Goal: Find specific page/section: Find specific page/section

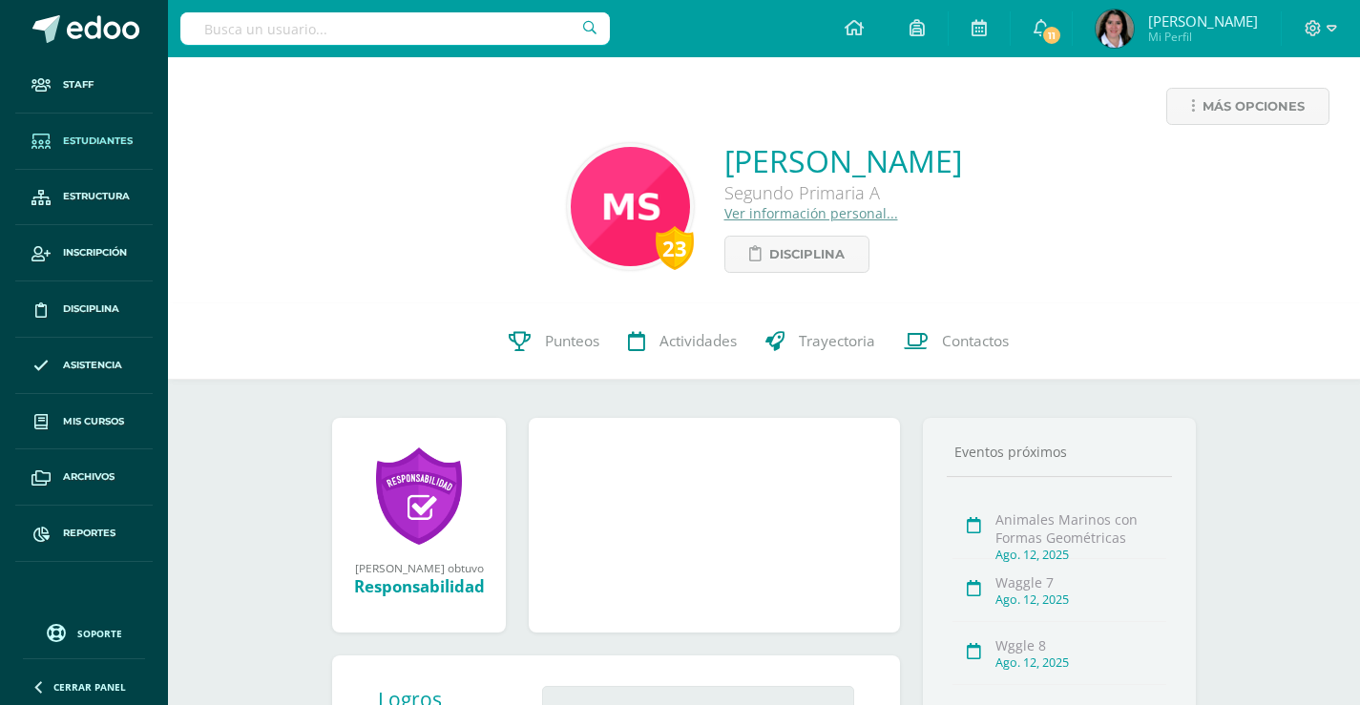
click at [97, 138] on span "Estudiantes" at bounding box center [98, 141] width 70 height 15
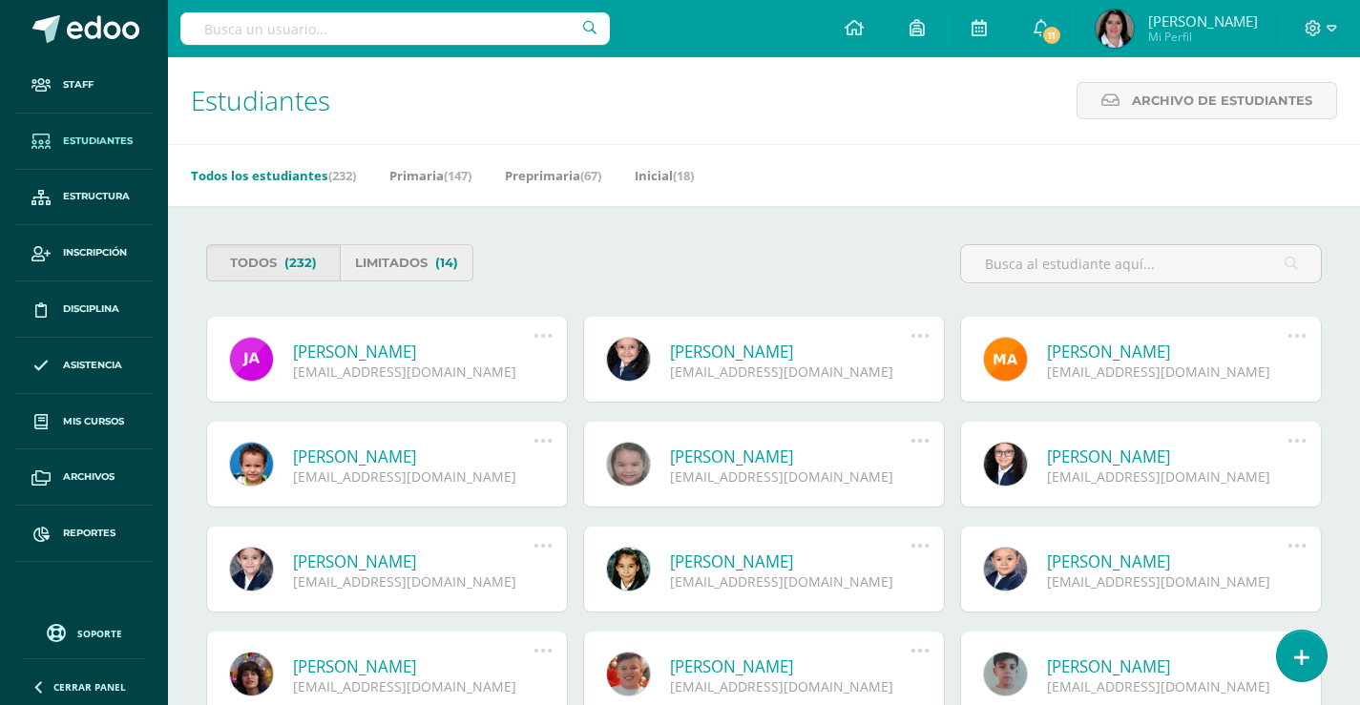
click at [387, 260] on link "Limitados (14)" at bounding box center [407, 262] width 134 height 37
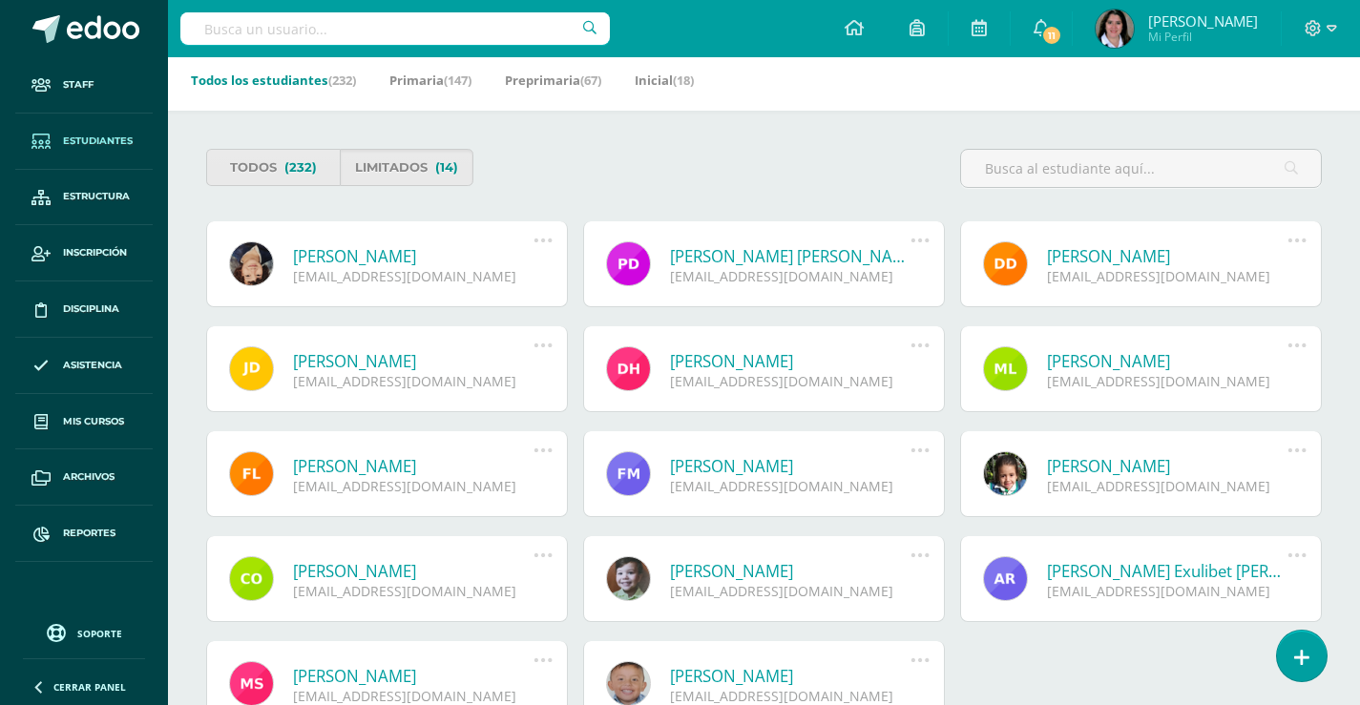
scroll to position [191, 0]
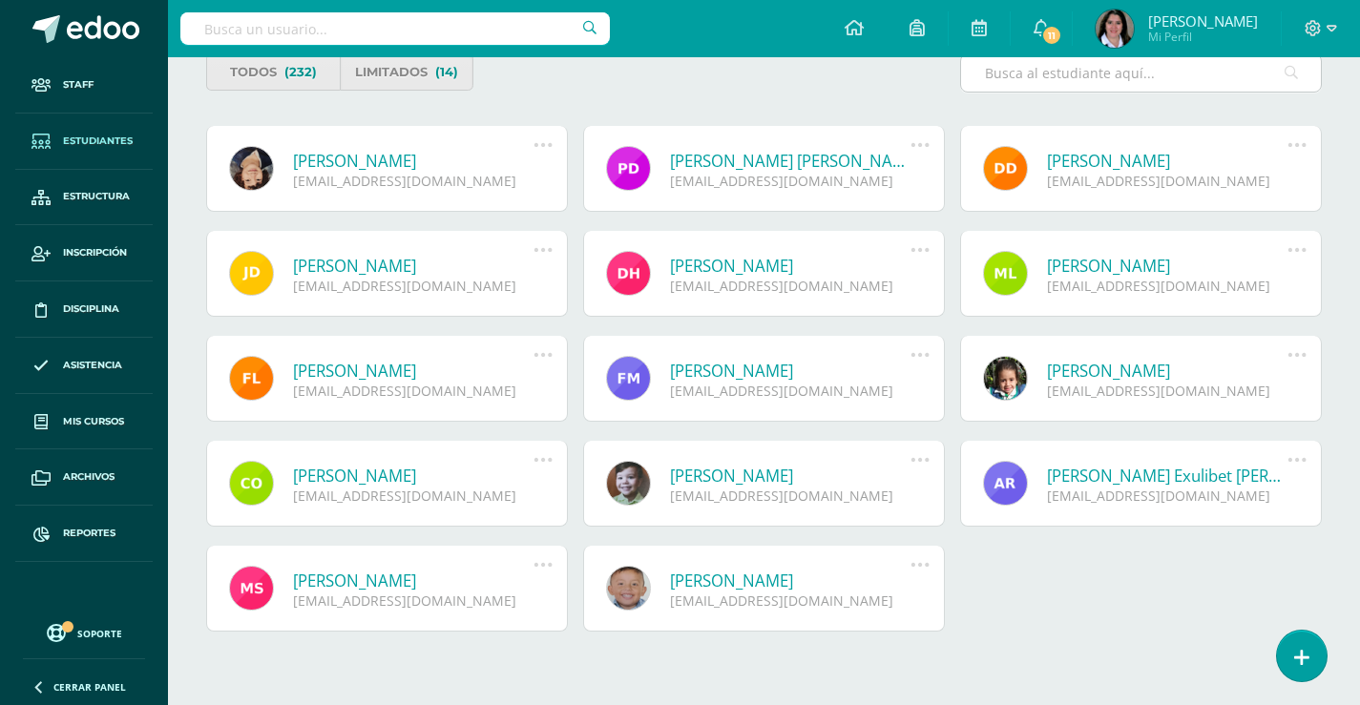
click at [1187, 78] on input "text" at bounding box center [1141, 72] width 360 height 37
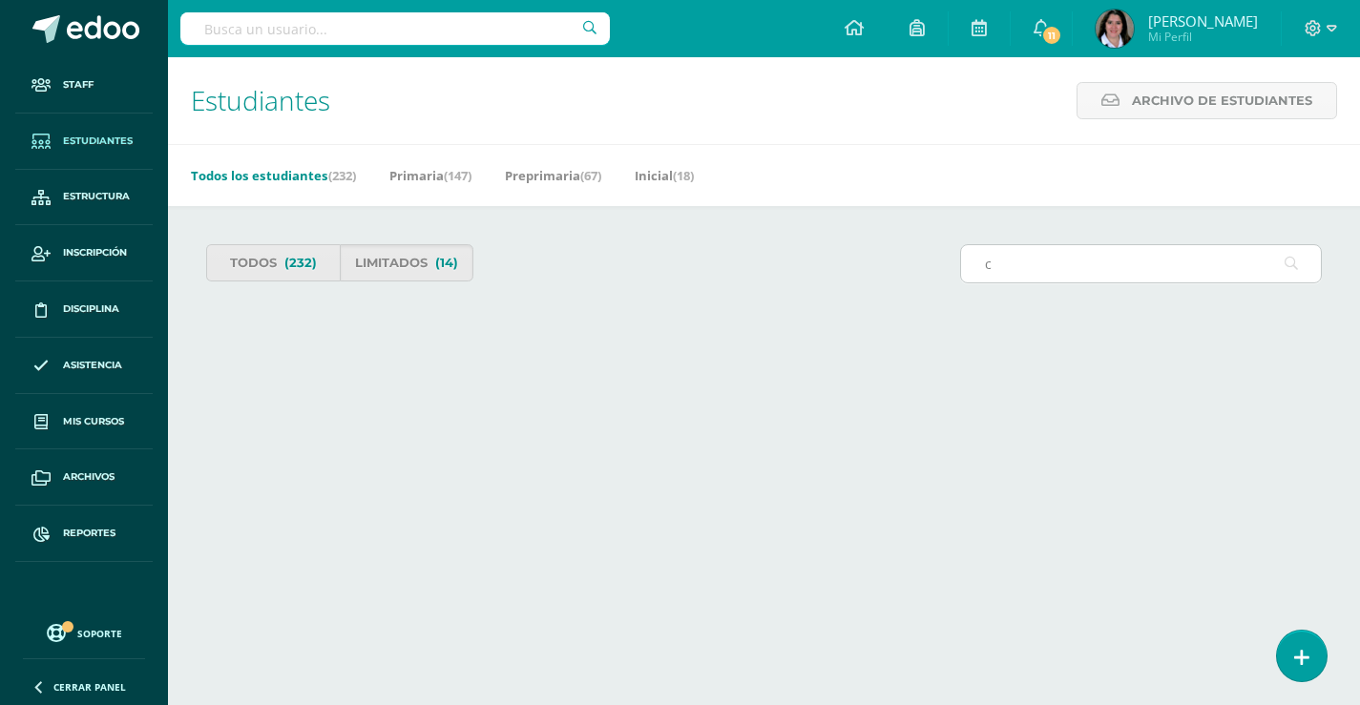
scroll to position [0, 0]
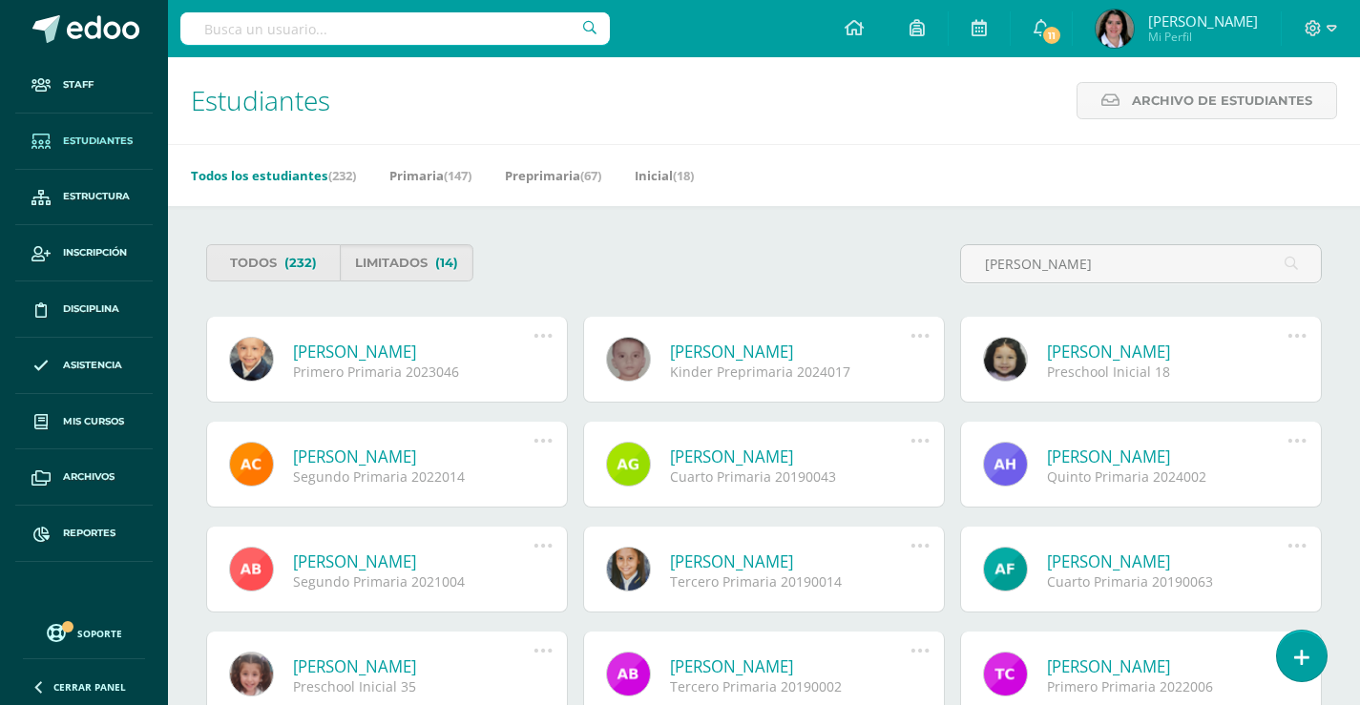
type input "carlos adrian"
click at [351, 351] on link "Carlos Adrian Herrera Rodríguez" at bounding box center [413, 352] width 241 height 22
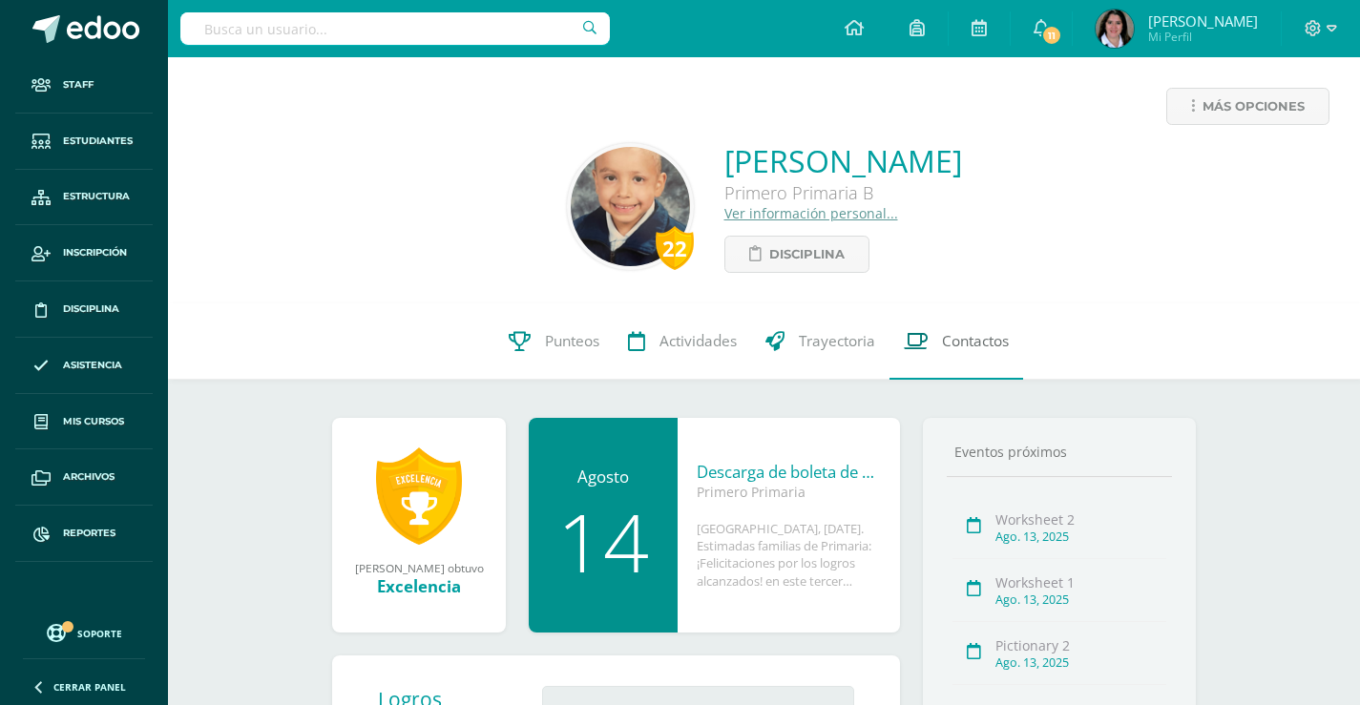
click at [954, 338] on span "Contactos" at bounding box center [975, 341] width 67 height 20
